Goal: Task Accomplishment & Management: Use online tool/utility

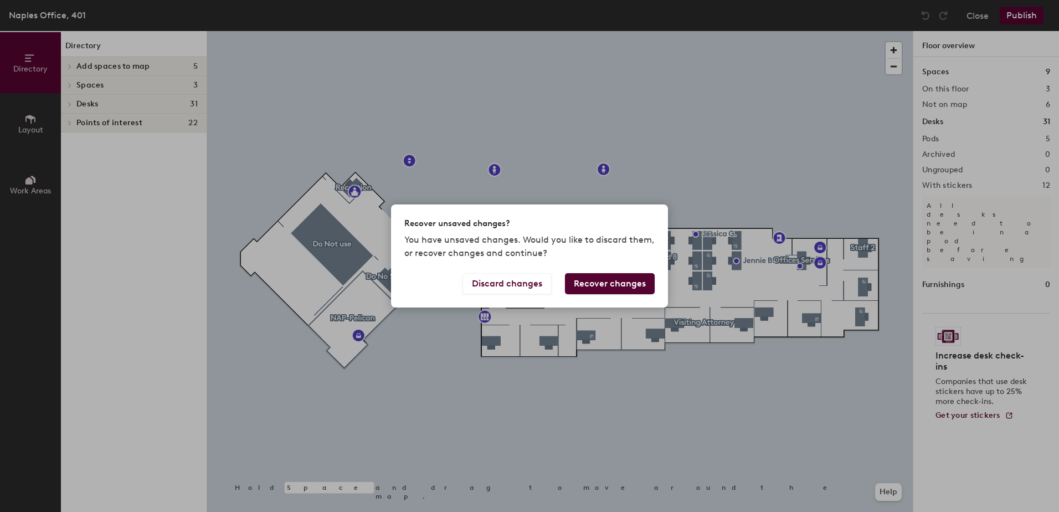
click at [584, 284] on button "Recover changes" at bounding box center [610, 283] width 90 height 21
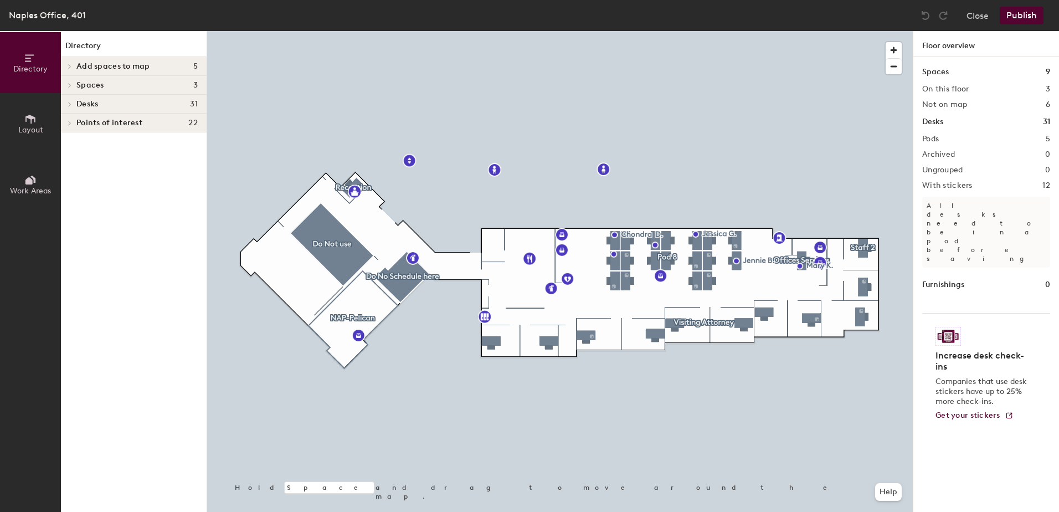
click at [21, 181] on button "Work Areas" at bounding box center [30, 184] width 61 height 61
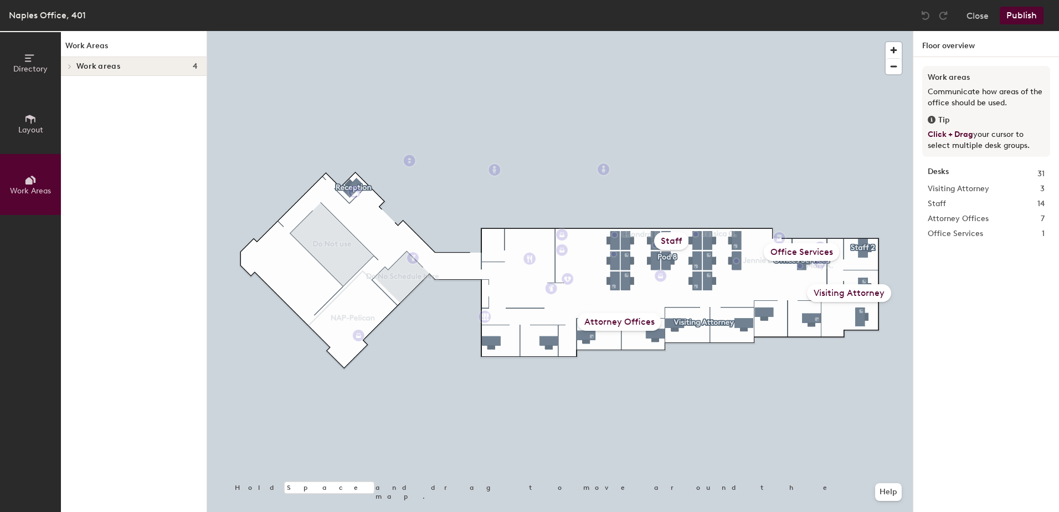
click at [628, 322] on div "Attorney Offices" at bounding box center [620, 322] width 84 height 18
click at [844, 292] on div "Visiting Attorney" at bounding box center [849, 293] width 84 height 18
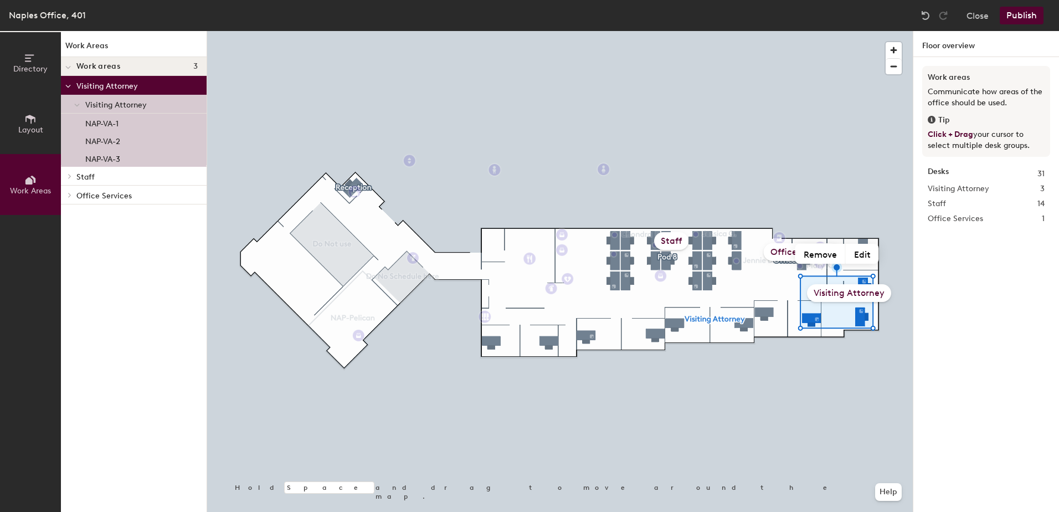
click at [839, 31] on div at bounding box center [559, 31] width 705 height 0
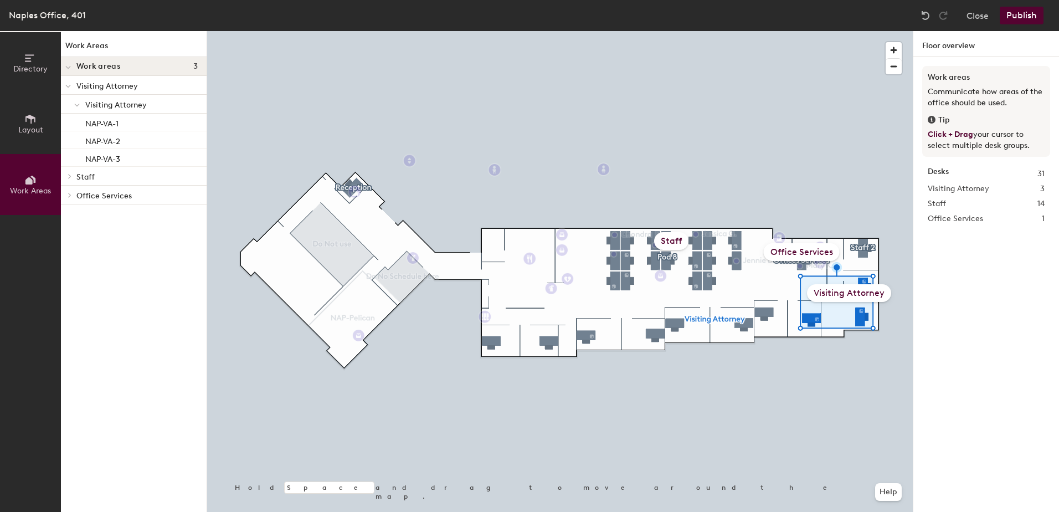
click at [842, 295] on div "Visiting Attorney" at bounding box center [849, 293] width 84 height 18
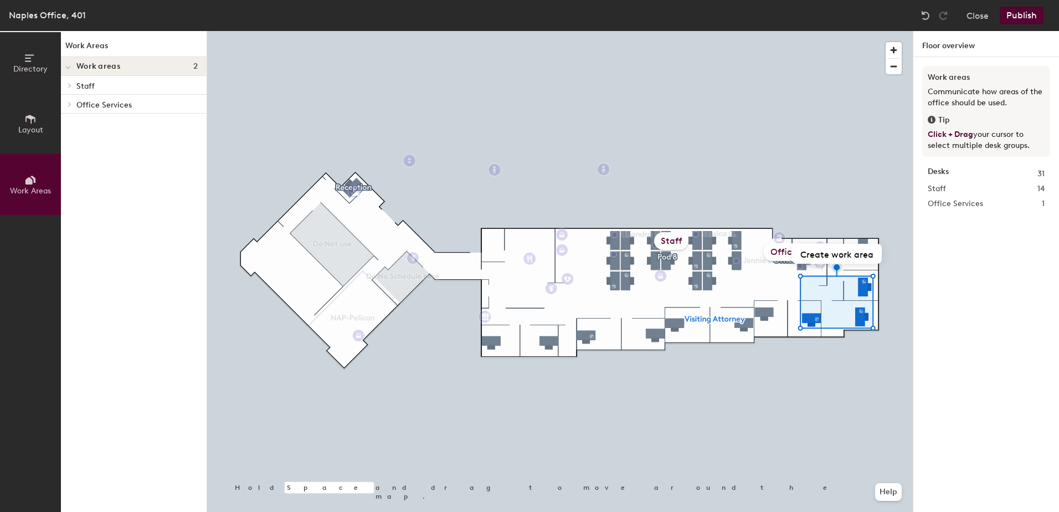
click at [675, 241] on div "Staff" at bounding box center [671, 241] width 34 height 18
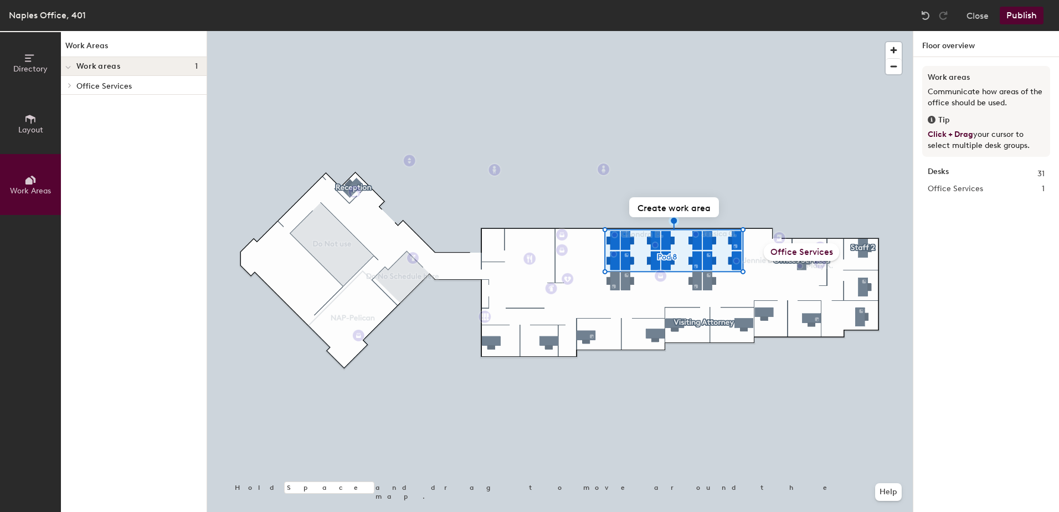
click at [795, 247] on div "Office Services" at bounding box center [802, 252] width 76 height 18
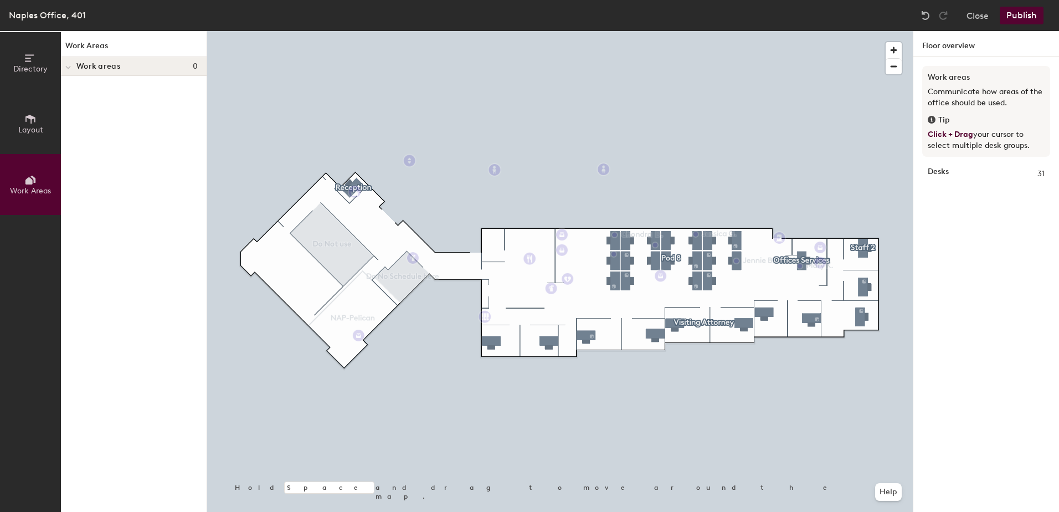
click at [27, 53] on icon at bounding box center [30, 58] width 12 height 12
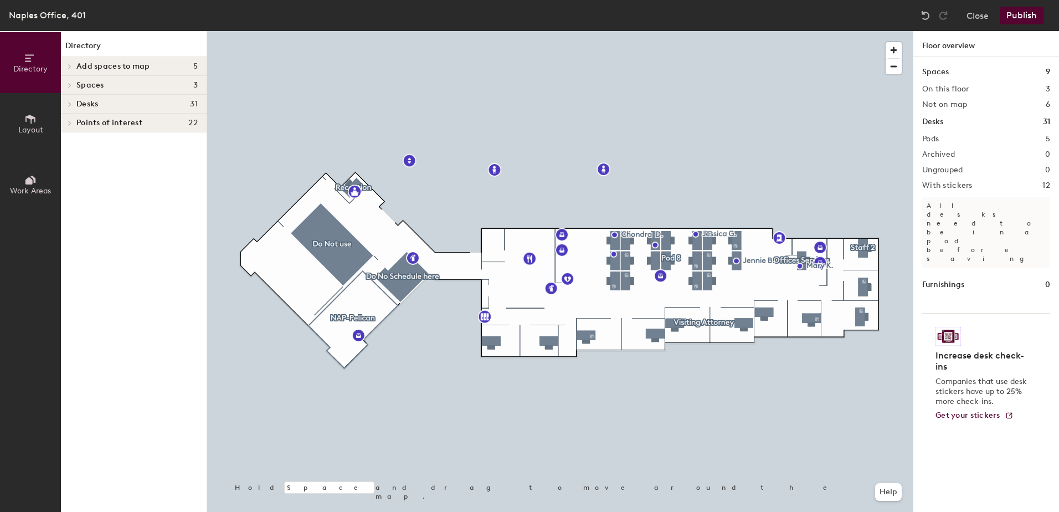
click at [111, 104] on h4 "Desks 31" at bounding box center [136, 104] width 121 height 9
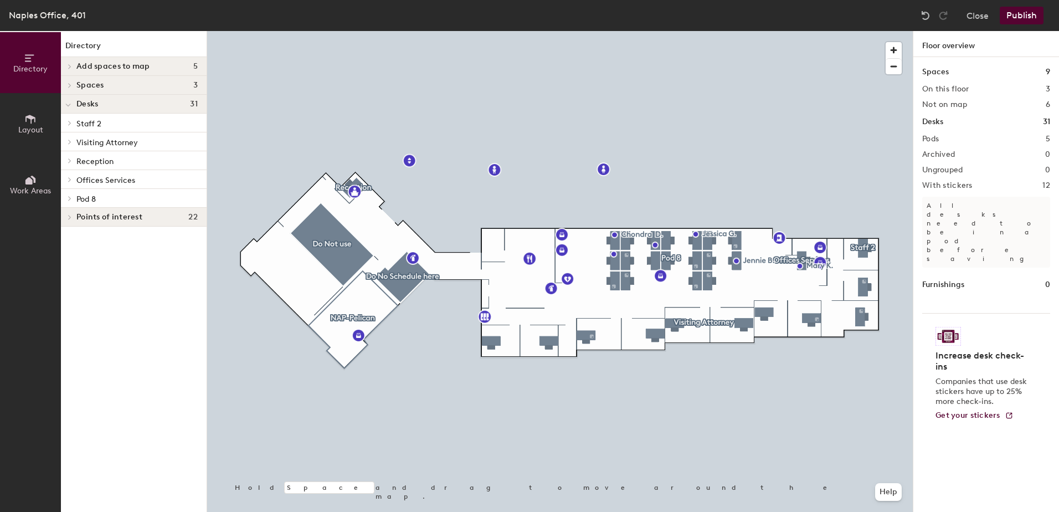
click at [90, 197] on span "Pod 8" at bounding box center [85, 198] width 19 height 9
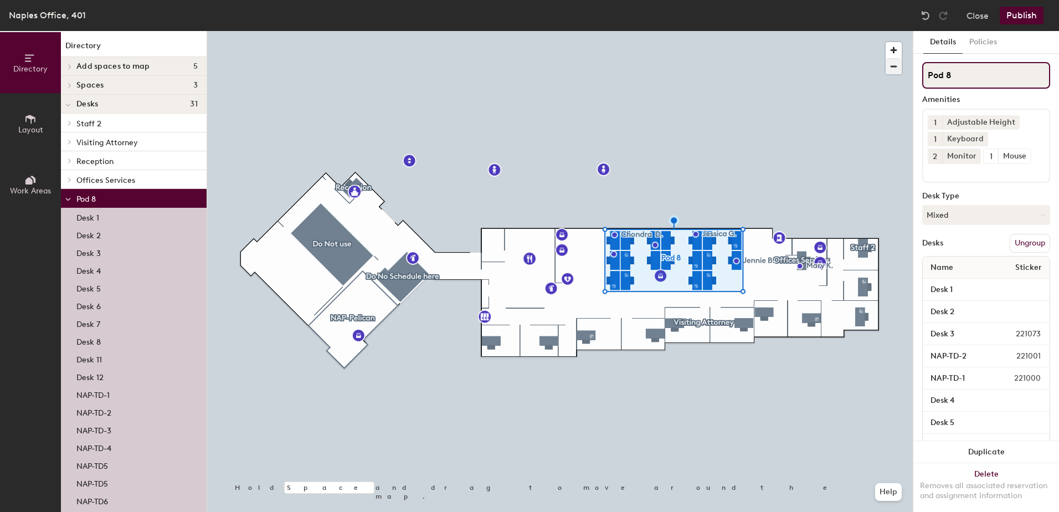
click at [869, 61] on div "Directory Layout Work Areas Directory Add spaces to map 5 TD2 TD3 Visiting 1 Vi…" at bounding box center [529, 271] width 1059 height 481
type input "="
type input "Staff"
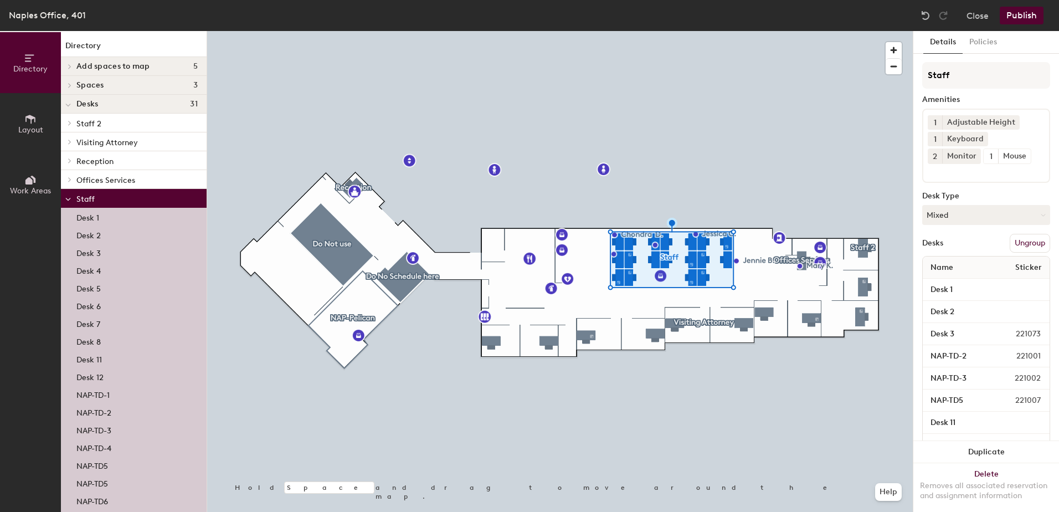
click at [1012, 244] on button "Ungroup" at bounding box center [1029, 243] width 40 height 19
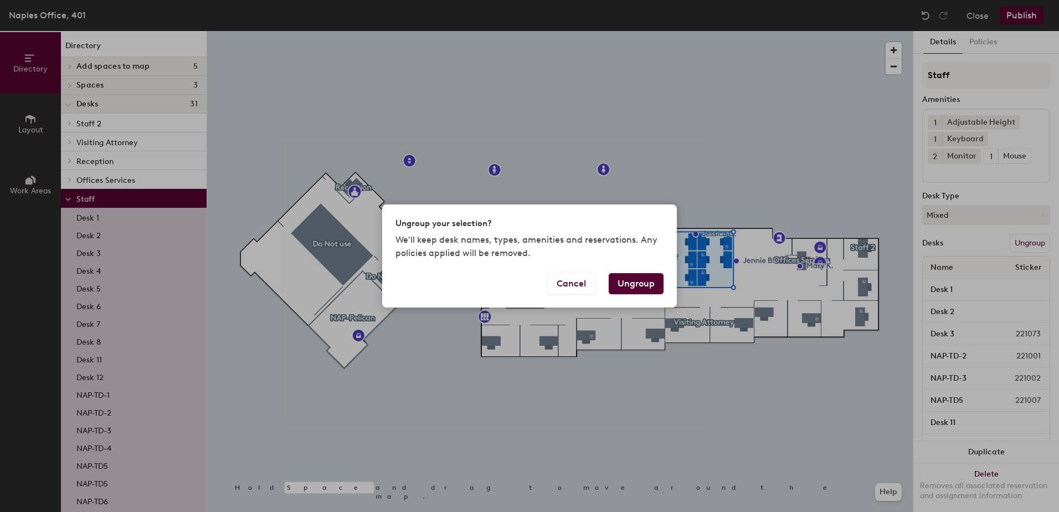
click at [642, 277] on button "Ungroup" at bounding box center [636, 283] width 55 height 21
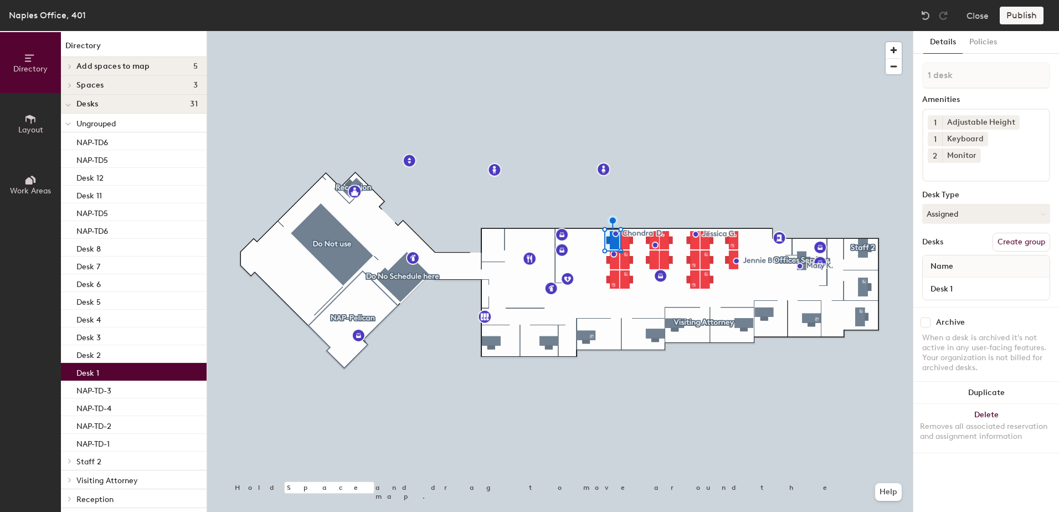
click at [620, 31] on div at bounding box center [559, 31] width 705 height 0
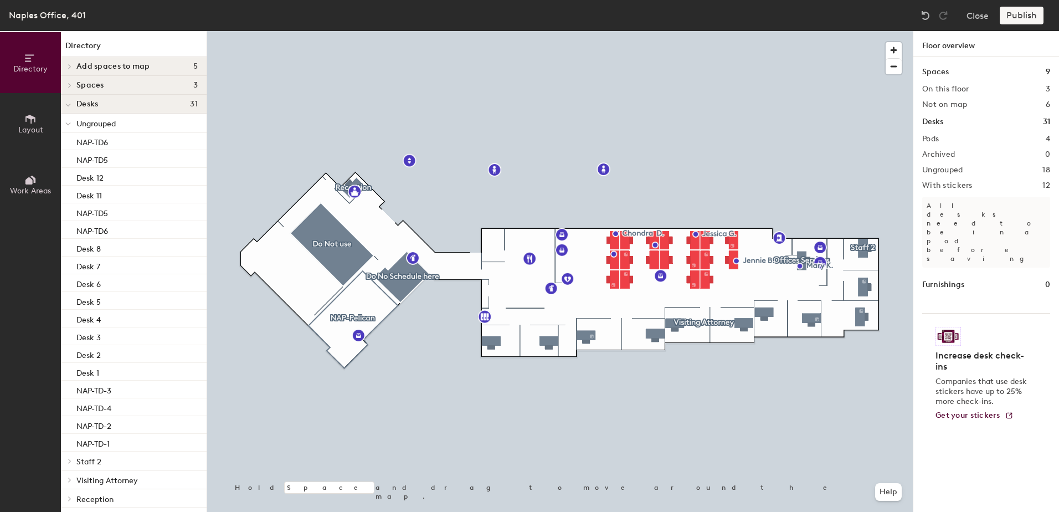
click at [615, 31] on div at bounding box center [559, 31] width 705 height 0
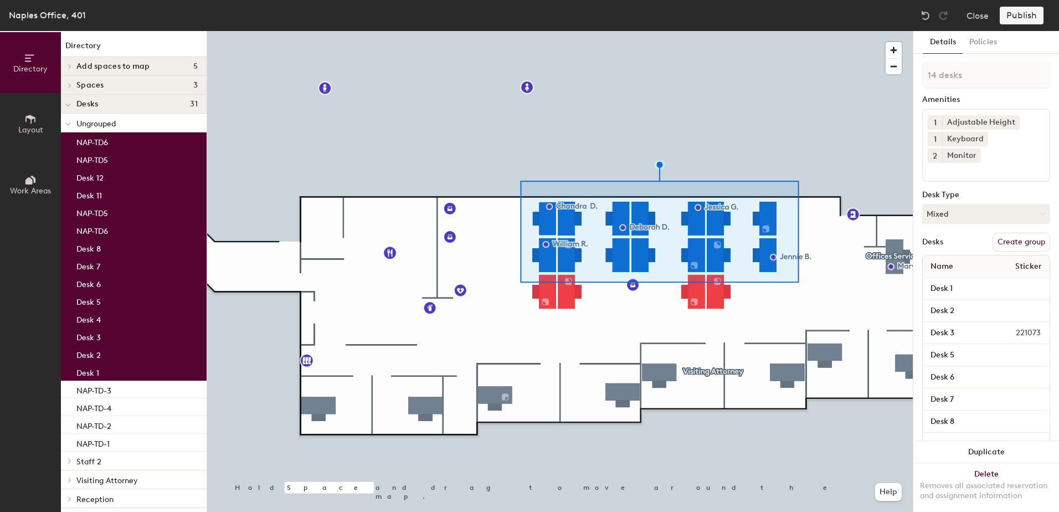
click at [804, 31] on div at bounding box center [559, 31] width 705 height 0
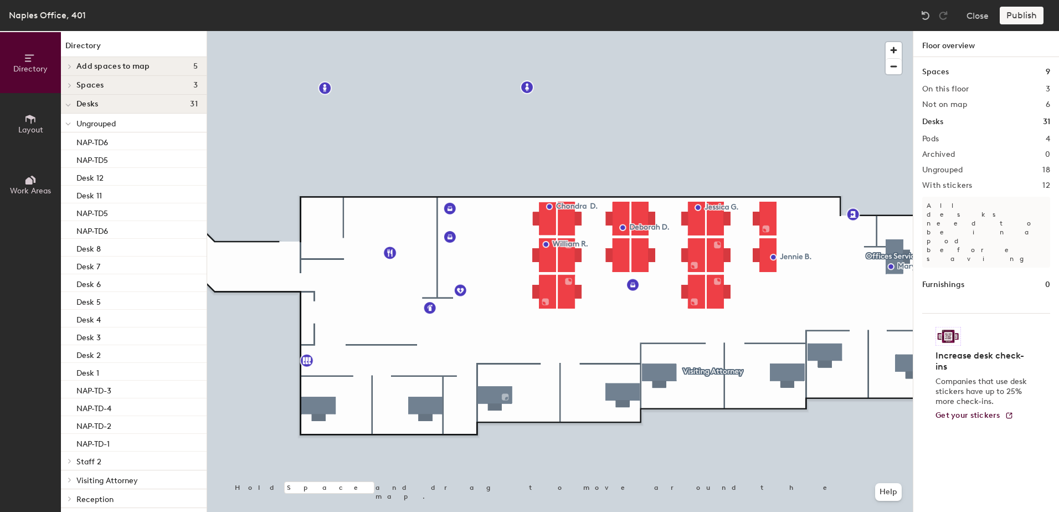
click at [653, 31] on div at bounding box center [559, 31] width 705 height 0
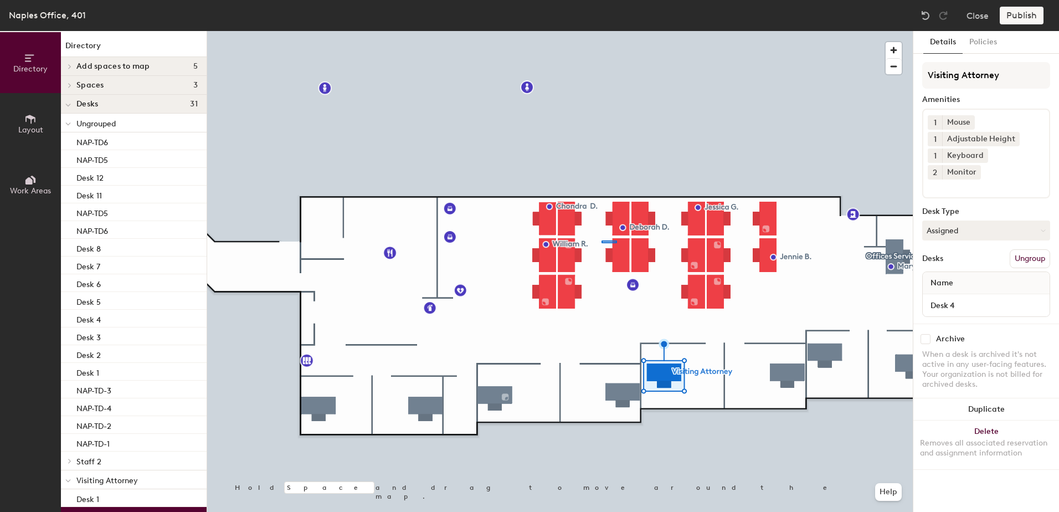
drag, startPoint x: 653, startPoint y: 376, endPoint x: 601, endPoint y: 240, distance: 145.3
click at [601, 31] on div at bounding box center [559, 31] width 705 height 0
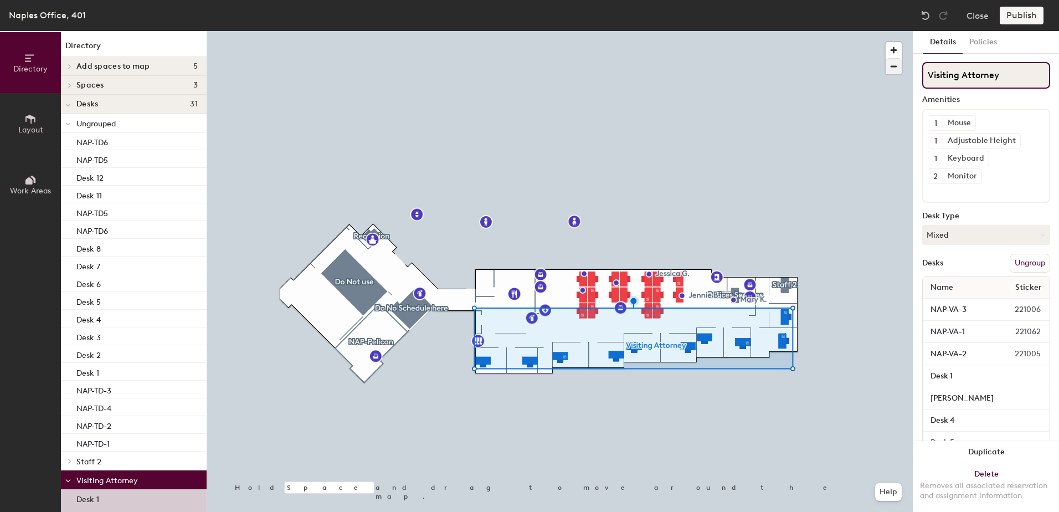
click at [887, 79] on div "Directory Layout Work Areas Directory Add spaces to map 5 TD2 TD3 Visiting 1 Vi…" at bounding box center [529, 271] width 1059 height 481
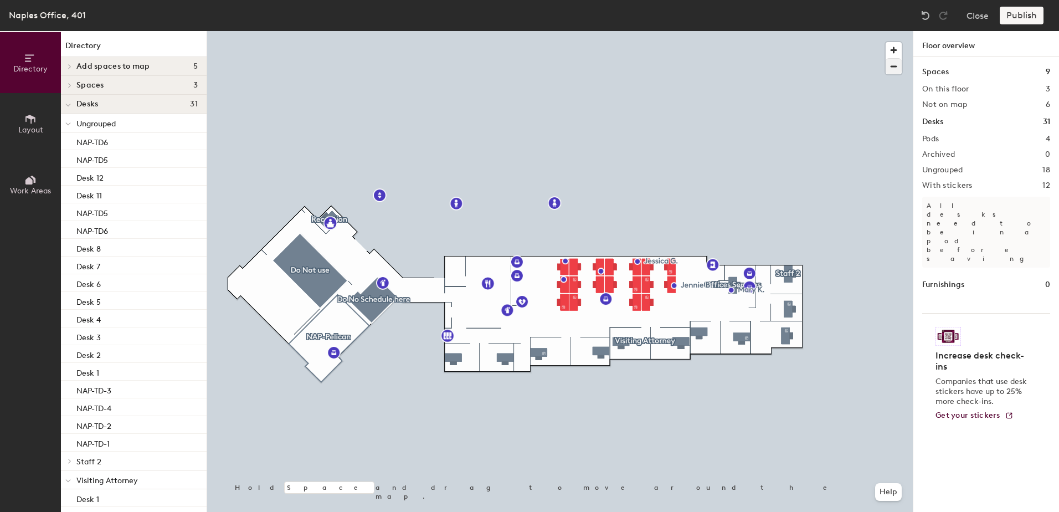
click at [634, 31] on div at bounding box center [559, 31] width 705 height 0
click at [644, 31] on div at bounding box center [559, 31] width 705 height 0
click at [645, 345] on div at bounding box center [644, 346] width 2 height 2
click at [539, 31] on div at bounding box center [559, 31] width 705 height 0
click at [573, 31] on div at bounding box center [559, 31] width 705 height 0
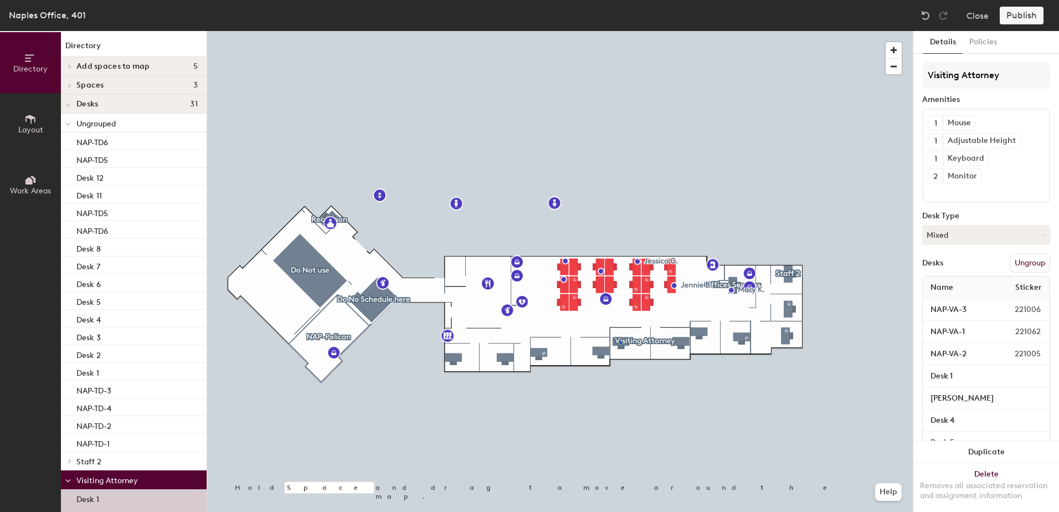
click at [621, 341] on div at bounding box center [621, 342] width 2 height 2
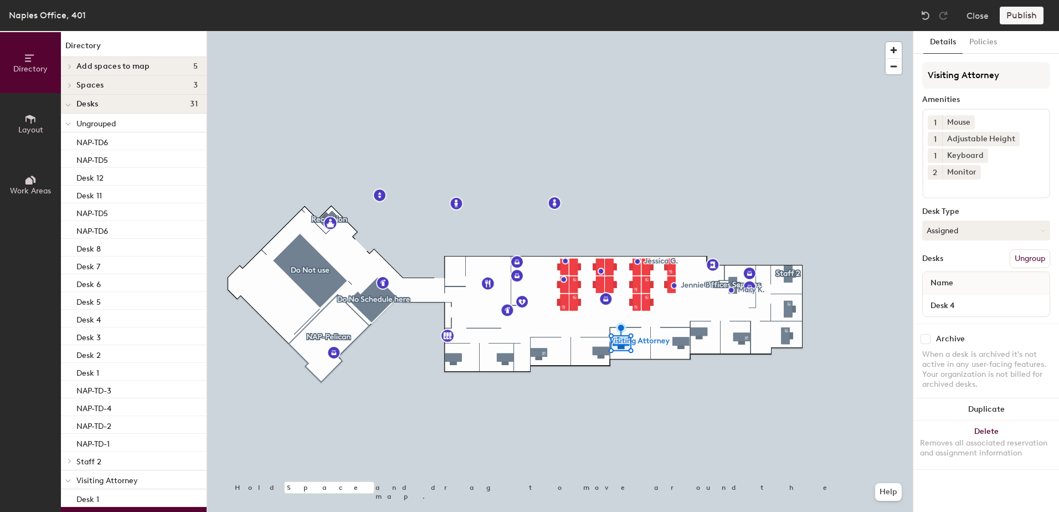
click at [628, 31] on div at bounding box center [559, 31] width 705 height 0
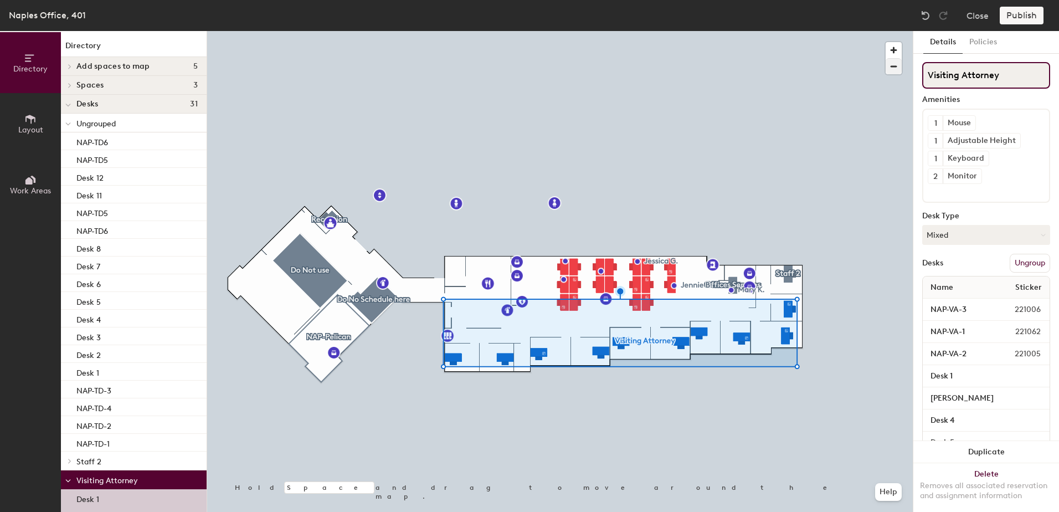
click at [898, 74] on div "Directory Layout Work Areas Directory Add spaces to map 5 TD2 TD3 Visiting 1 Vi…" at bounding box center [529, 271] width 1059 height 481
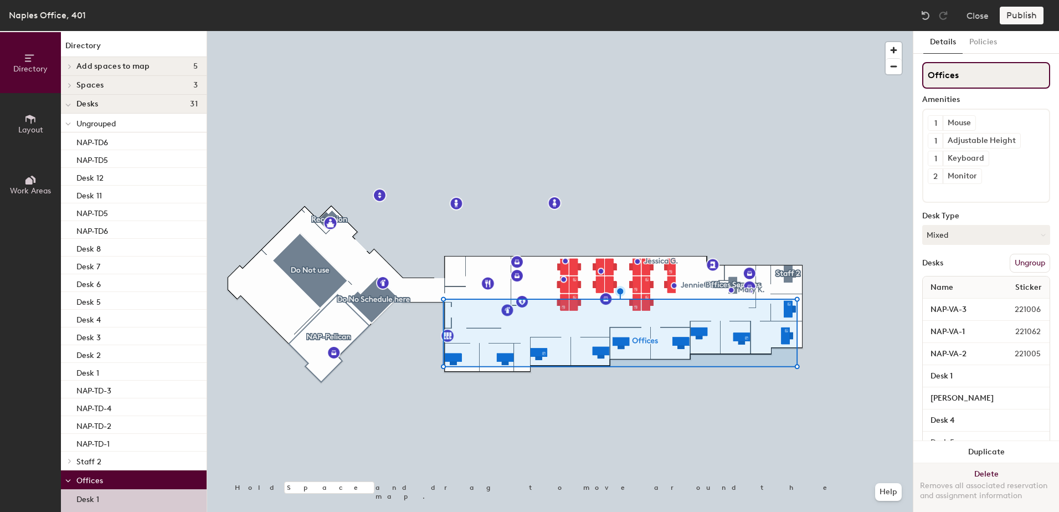
type input "Offices"
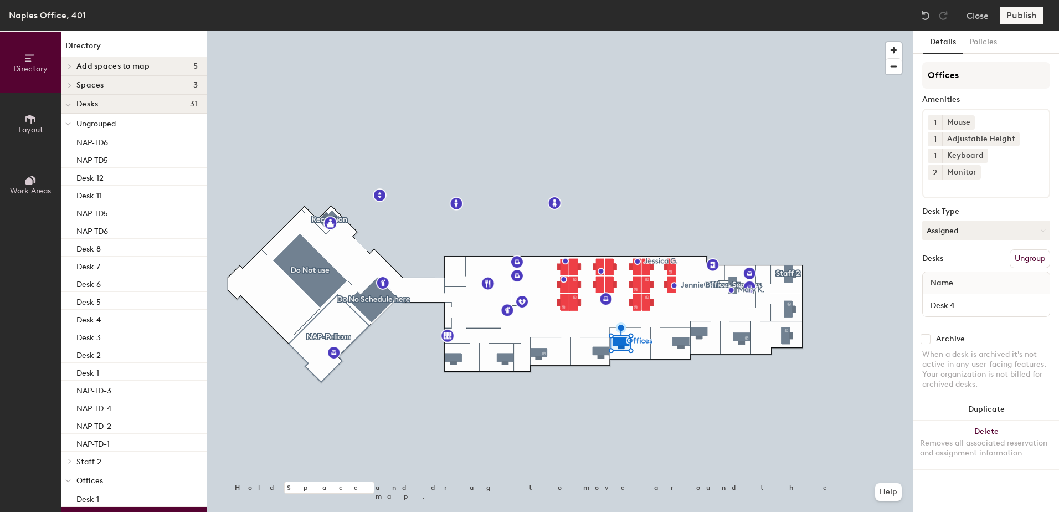
click at [26, 130] on span "Layout" at bounding box center [30, 129] width 25 height 9
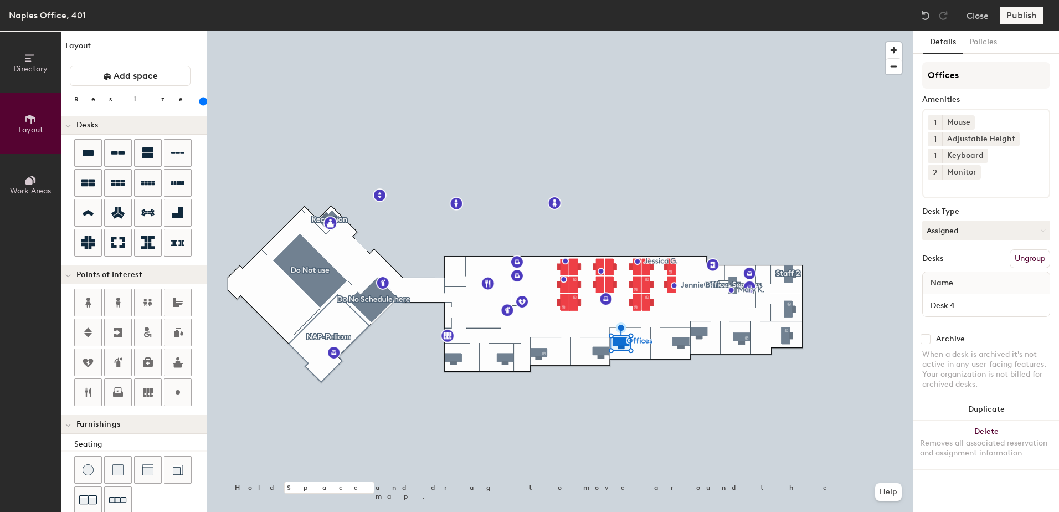
click at [30, 183] on icon at bounding box center [28, 180] width 7 height 7
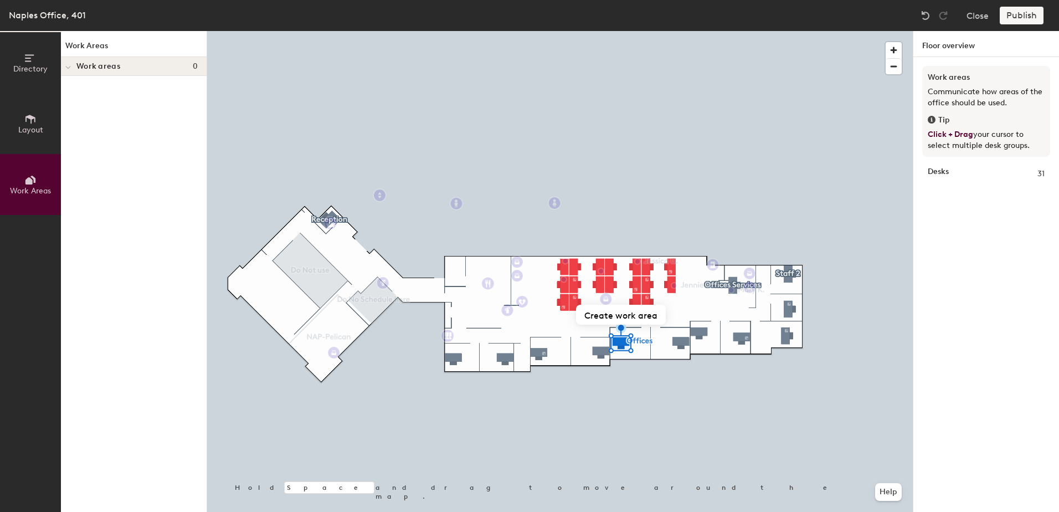
click at [32, 61] on icon at bounding box center [30, 58] width 12 height 12
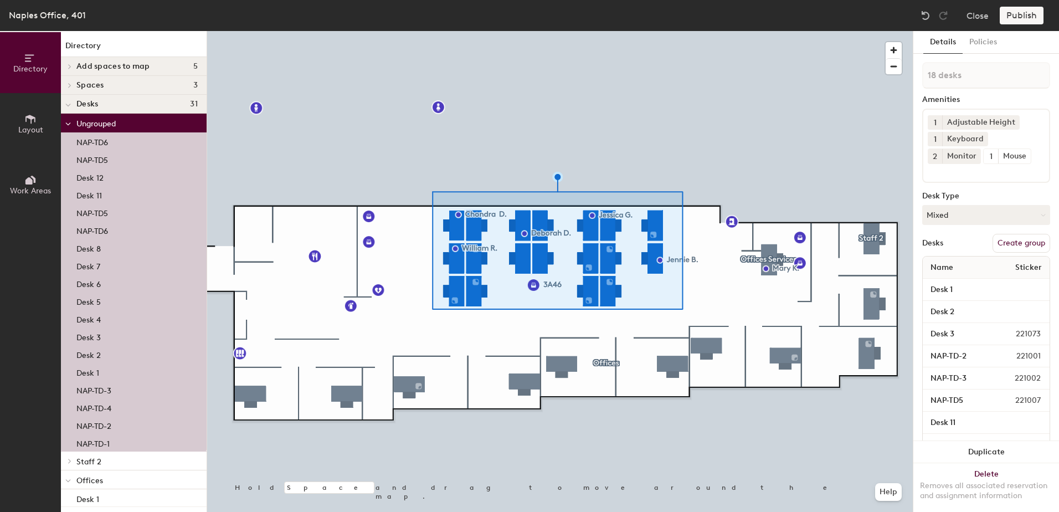
click at [1017, 243] on button "Create group" at bounding box center [1021, 243] width 58 height 19
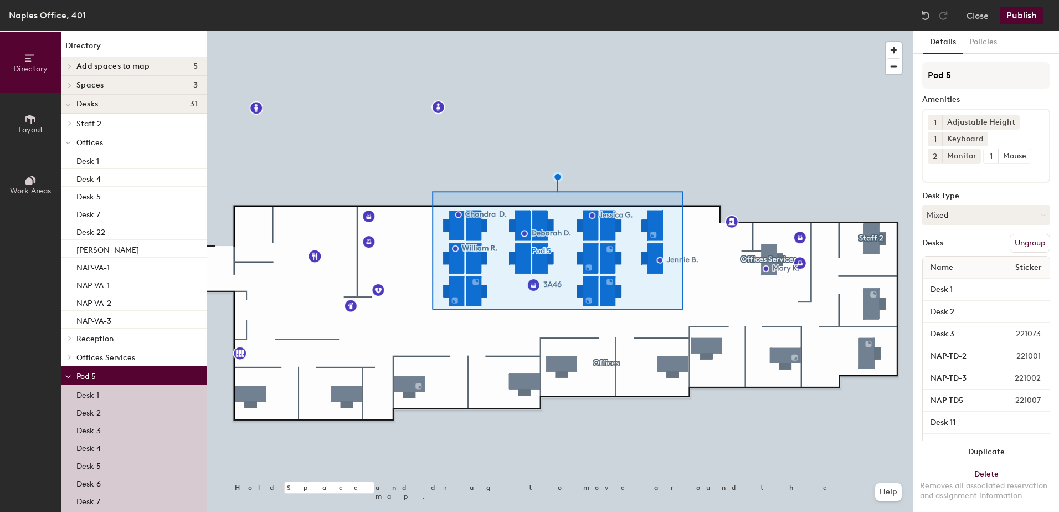
click at [903, 75] on div "Directory Layout Work Areas Directory Add spaces to map 5 TD2 TD3 Visiting 1 Vi…" at bounding box center [529, 271] width 1059 height 481
type input "Staff"
click at [1011, 11] on button "Publish" at bounding box center [1021, 16] width 44 height 18
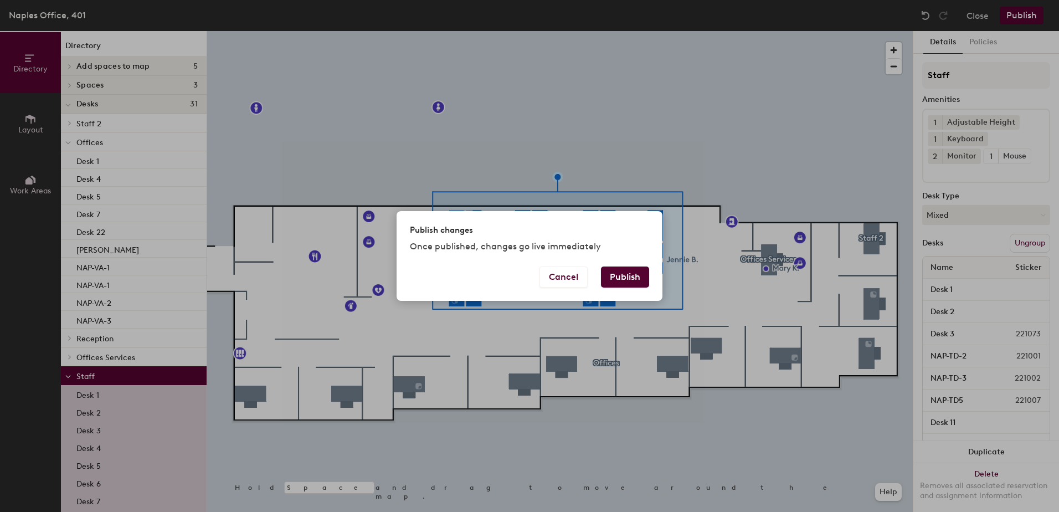
click at [630, 282] on button "Publish" at bounding box center [625, 276] width 48 height 21
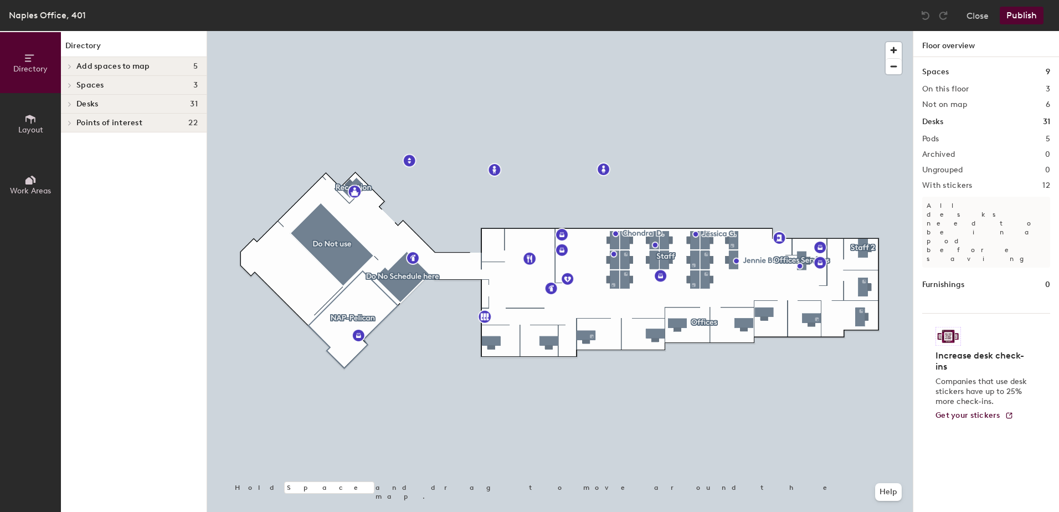
click at [147, 69] on span "Add spaces to map" at bounding box center [113, 66] width 74 height 9
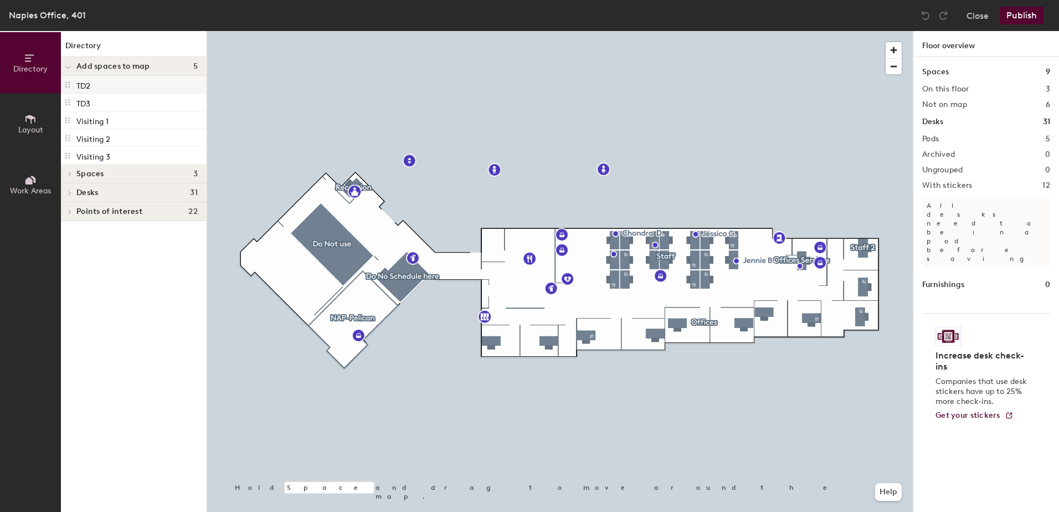
click at [115, 83] on div "TD2" at bounding box center [134, 85] width 146 height 18
click at [80, 84] on p "TD2" at bounding box center [83, 84] width 14 height 13
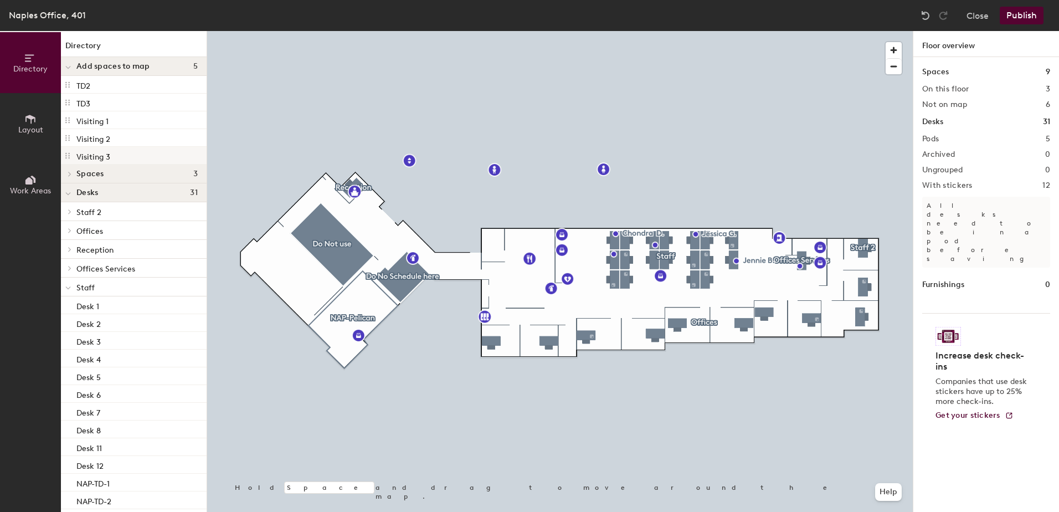
click at [89, 152] on p "Visiting 3" at bounding box center [93, 155] width 34 height 13
click at [90, 152] on p "Visiting 3" at bounding box center [93, 155] width 34 height 13
click at [97, 139] on p "Visiting 2" at bounding box center [93, 137] width 34 height 13
click at [110, 125] on div "Visiting 1" at bounding box center [134, 120] width 146 height 18
click at [77, 175] on span "Spaces" at bounding box center [90, 173] width 28 height 9
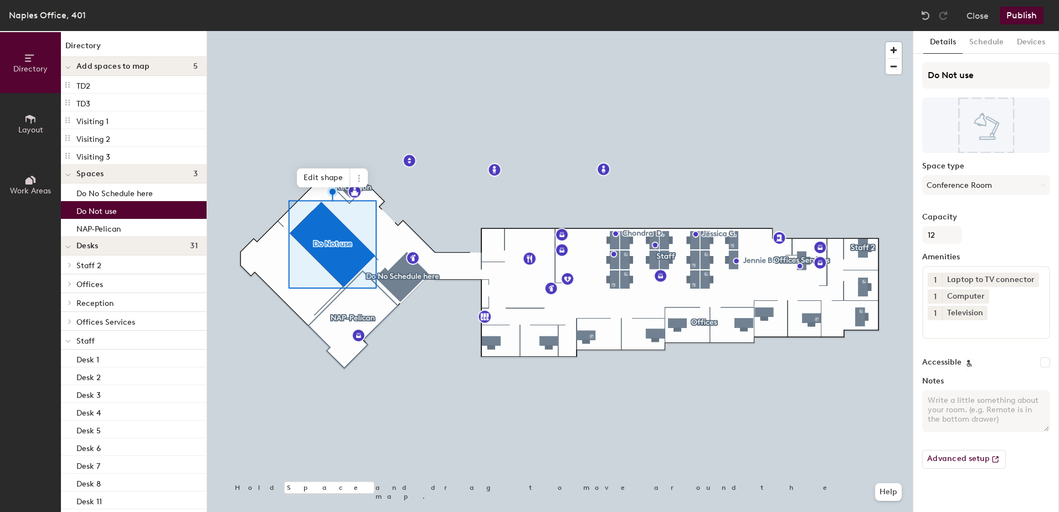
click at [651, 31] on div at bounding box center [559, 31] width 705 height 0
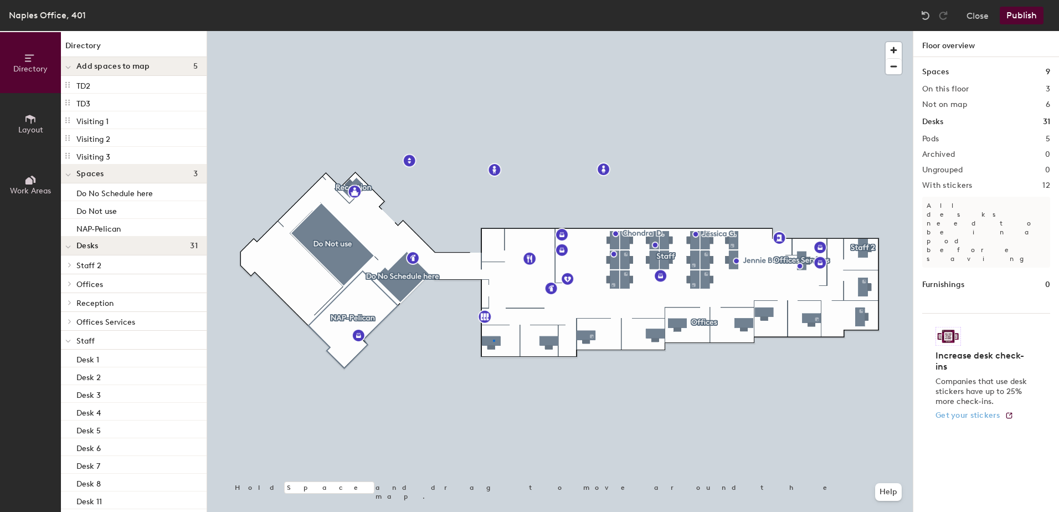
click at [492, 31] on div at bounding box center [559, 31] width 705 height 0
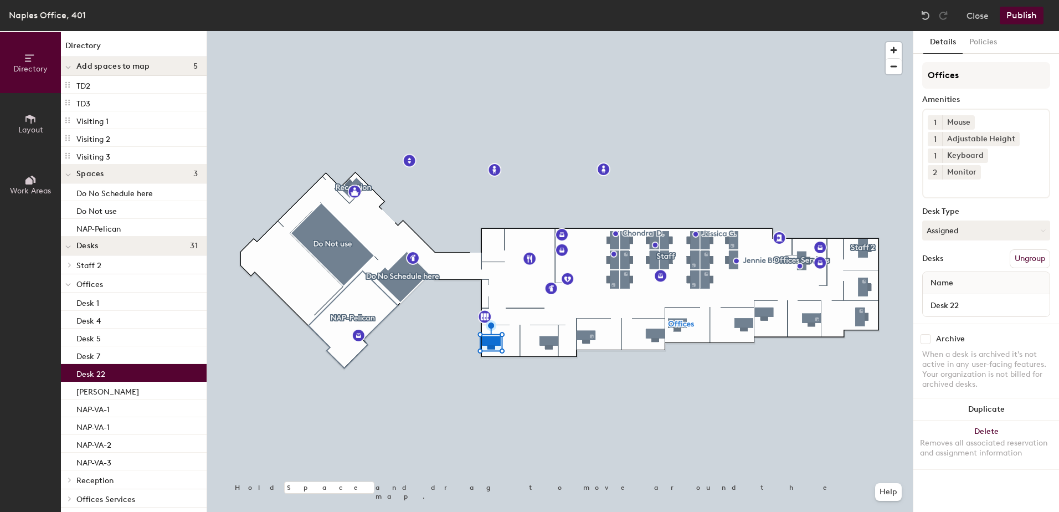
click at [972, 272] on div "Name" at bounding box center [986, 283] width 127 height 22
click at [970, 297] on input "Desk 22" at bounding box center [986, 305] width 122 height 16
click at [864, 73] on div "Directory Layout Work Areas Directory Add spaces to map 5 TD2 TD3 Visiting 1 Vi…" at bounding box center [529, 271] width 1059 height 481
drag, startPoint x: 950, startPoint y: 72, endPoint x: 901, endPoint y: 68, distance: 48.9
click at [901, 68] on div "Directory Layout Work Areas Directory Add spaces to map 5 TD2 TD3 Visiting 1 Vi…" at bounding box center [529, 271] width 1059 height 481
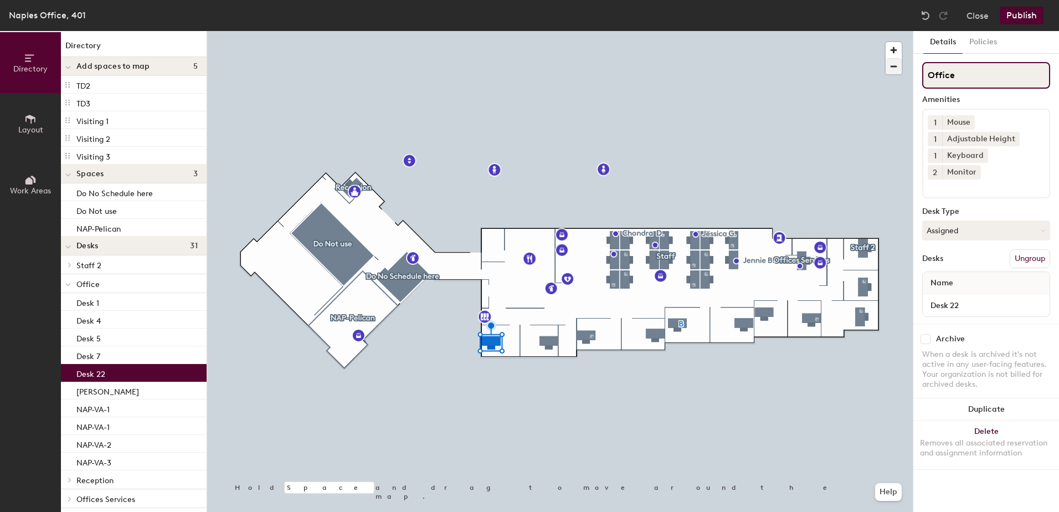
type input "Offices"
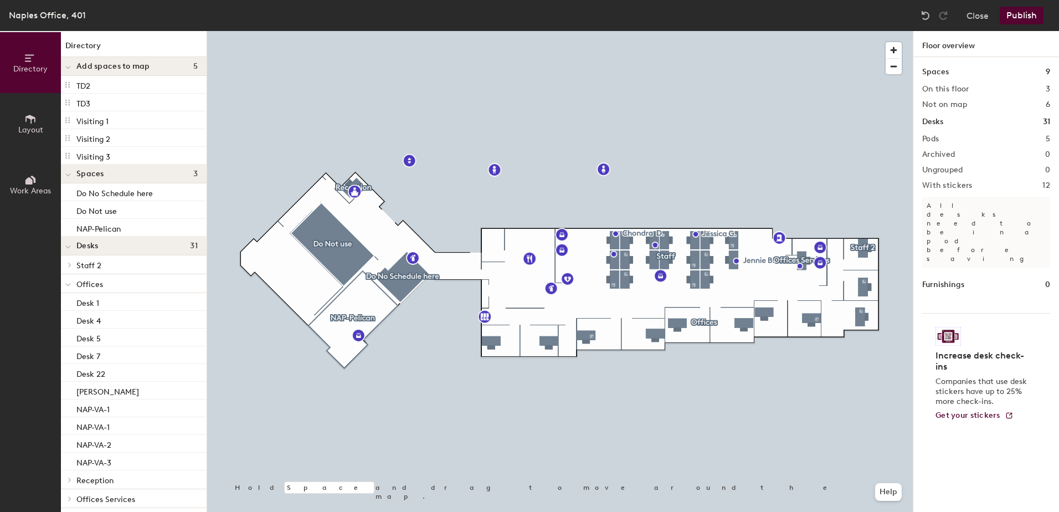
click at [552, 31] on div at bounding box center [559, 31] width 705 height 0
click at [743, 31] on div at bounding box center [559, 31] width 705 height 0
click at [1023, 11] on button "Publish" at bounding box center [1021, 16] width 44 height 18
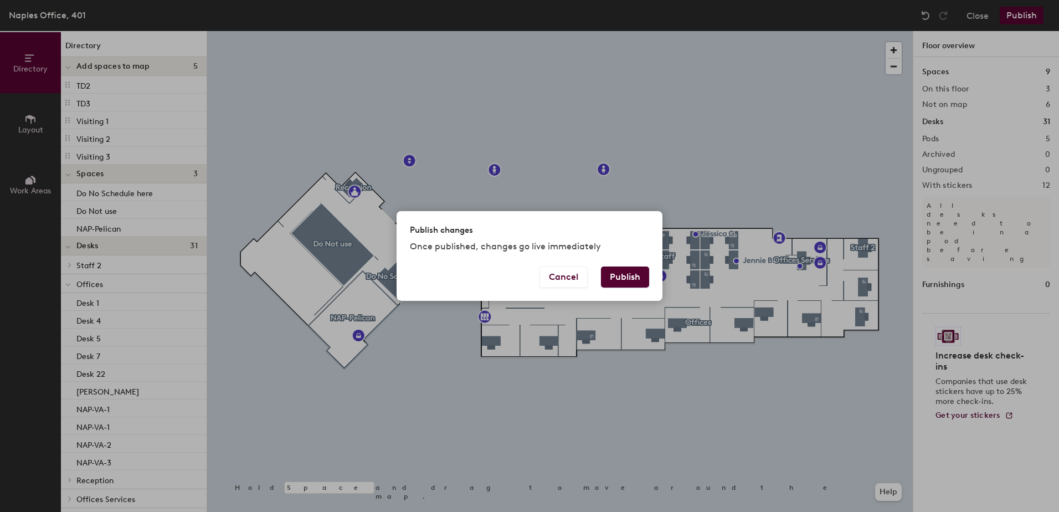
click at [615, 275] on button "Publish" at bounding box center [625, 276] width 48 height 21
